Goal: Task Accomplishment & Management: Manage account settings

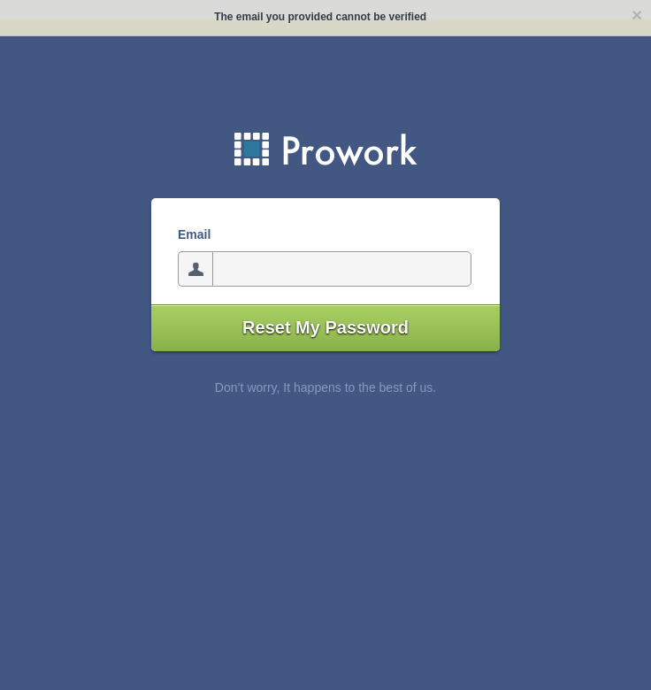
click at [276, 279] on input"] "email" at bounding box center [341, 268] width 259 height 35
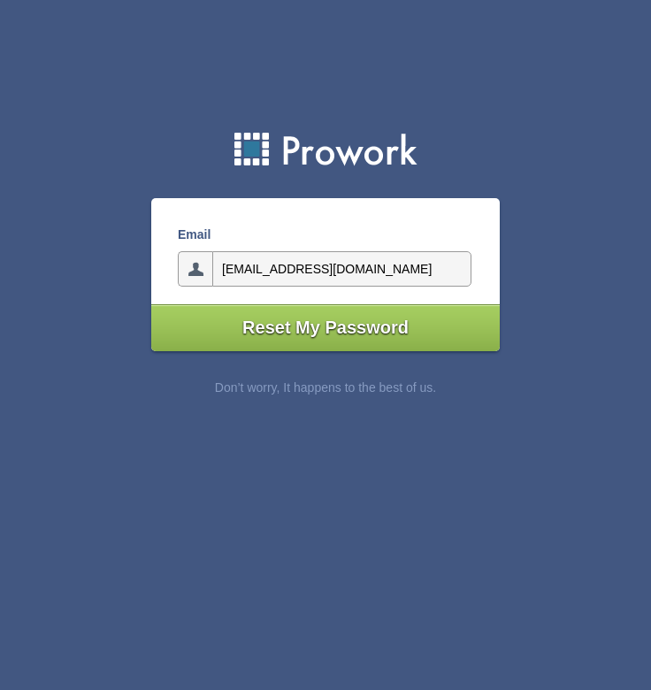
type input"] "dlucero@loveskideli.com"
click at [325, 328] on input"] "Reset My Password" at bounding box center [325, 327] width 348 height 47
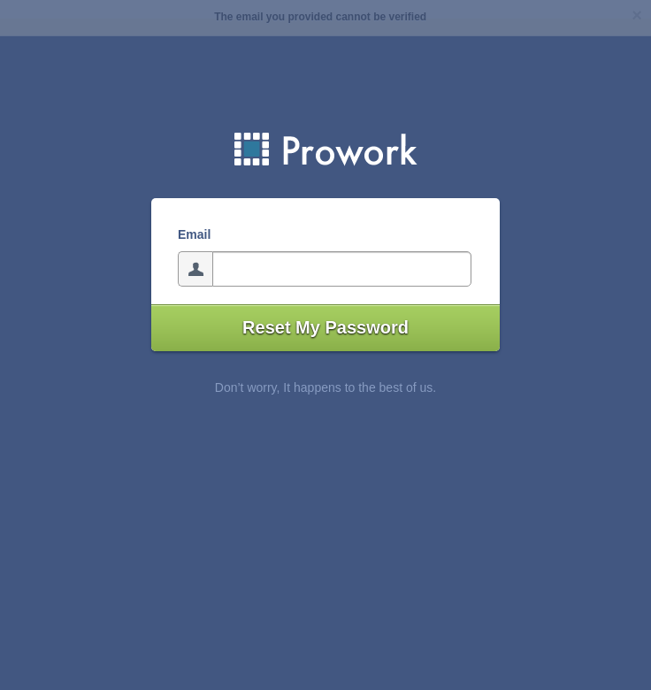
click at [256, 273] on input"] "email" at bounding box center [341, 268] width 259 height 35
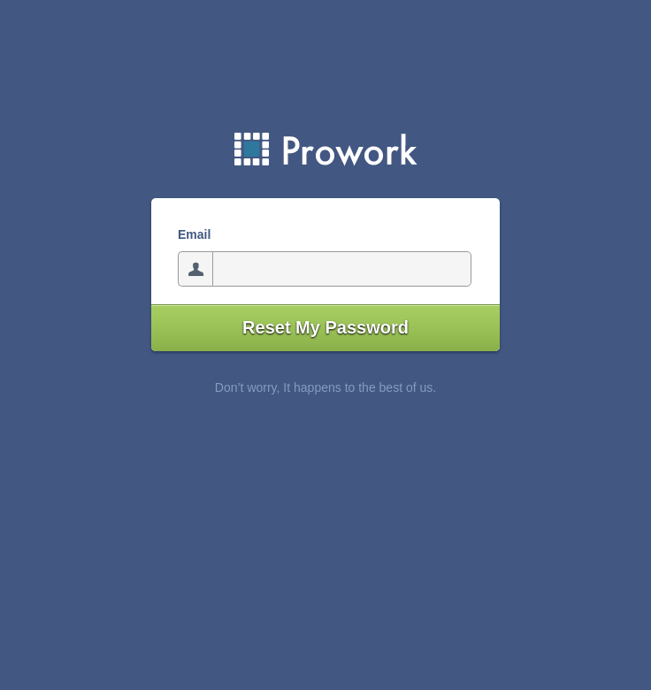
click at [235, 237] on h3 "Email" at bounding box center [325, 234] width 294 height 19
click at [241, 277] on input"] "email" at bounding box center [341, 268] width 259 height 35
type input"] "d"
type input"] "[EMAIL_ADDRESS][DOMAIN_NAME]"
click at [325, 328] on input"] "Reset My Password" at bounding box center [325, 327] width 348 height 47
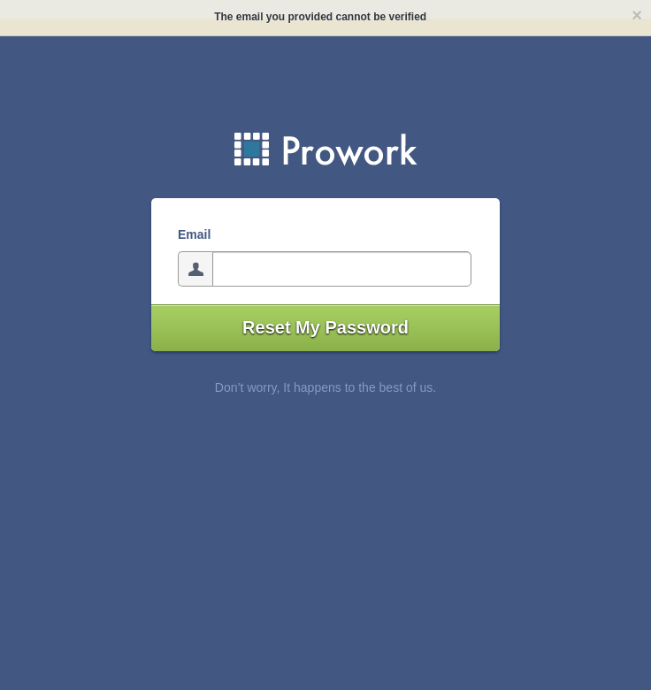
click at [289, 263] on input"] "email" at bounding box center [341, 268] width 259 height 35
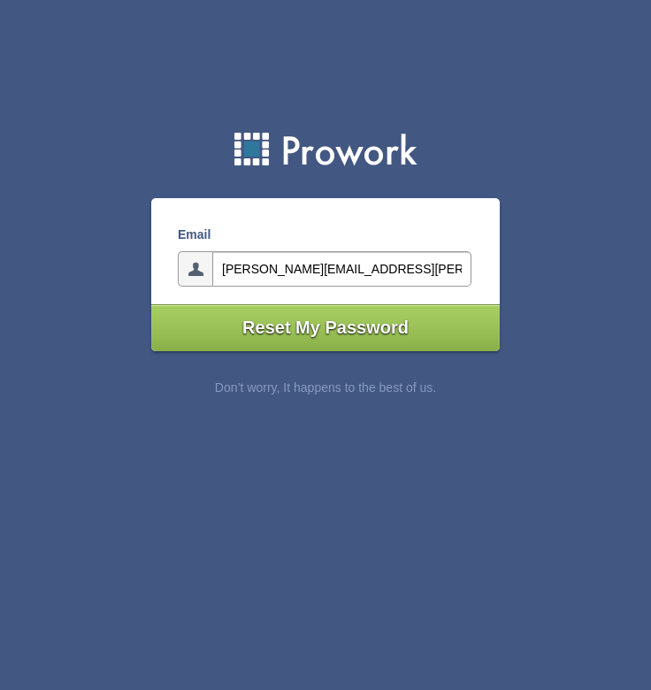
type input"] "lucero.daniel@icloud.com"
click at [325, 328] on input"] "Reset My Password" at bounding box center [325, 327] width 348 height 47
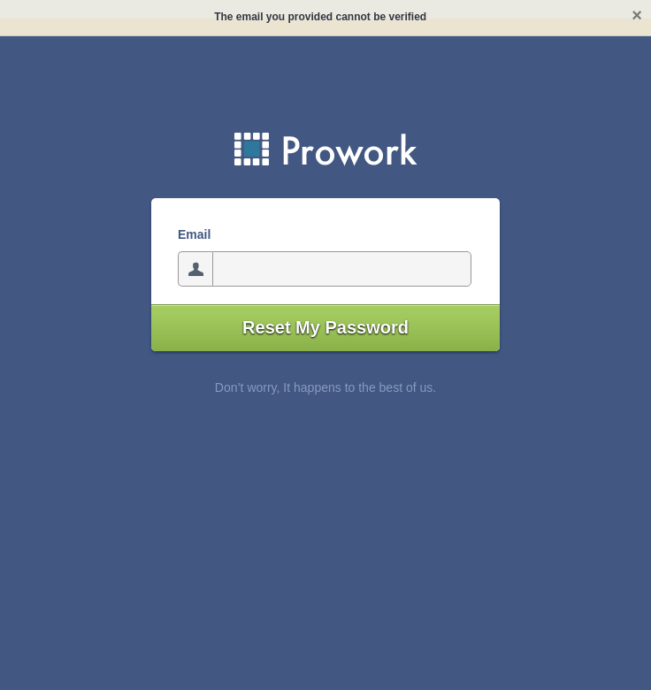
click at [636, 21] on link "×" at bounding box center [636, 14] width 11 height 21
